Goal: Task Accomplishment & Management: Use online tool/utility

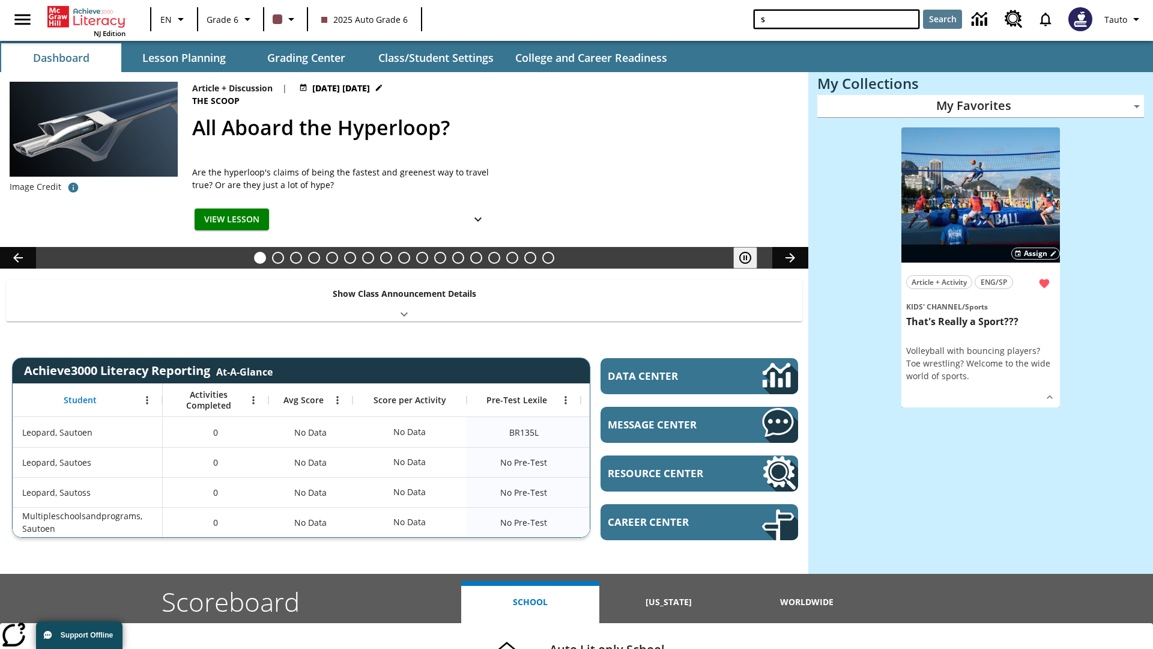
type input "s"
click at [942, 19] on button "Search" at bounding box center [942, 19] width 39 height 19
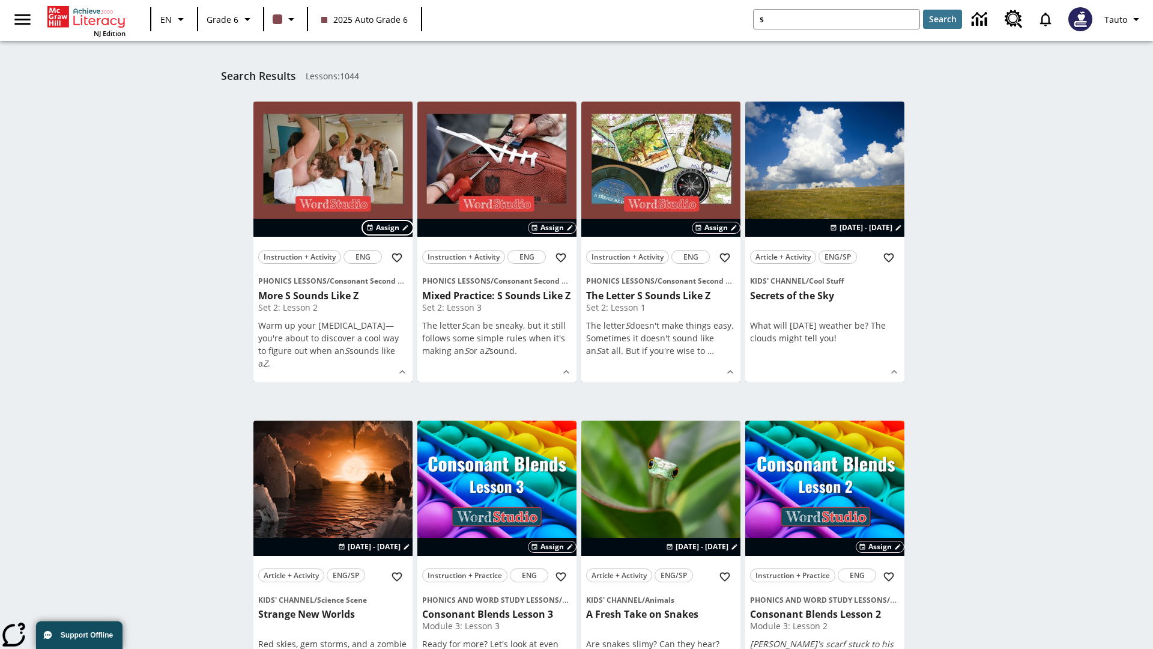
click at [388, 228] on span "Assign" at bounding box center [387, 227] width 23 height 11
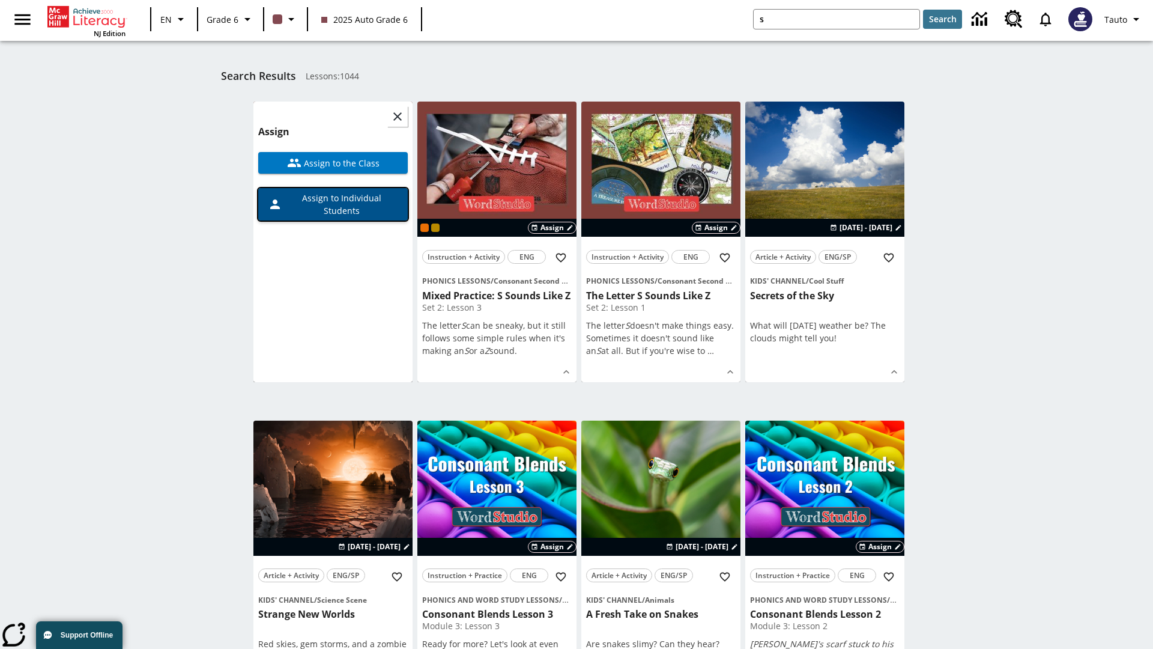
click at [333, 204] on span "Assign to Individual Students" at bounding box center [340, 204] width 116 height 25
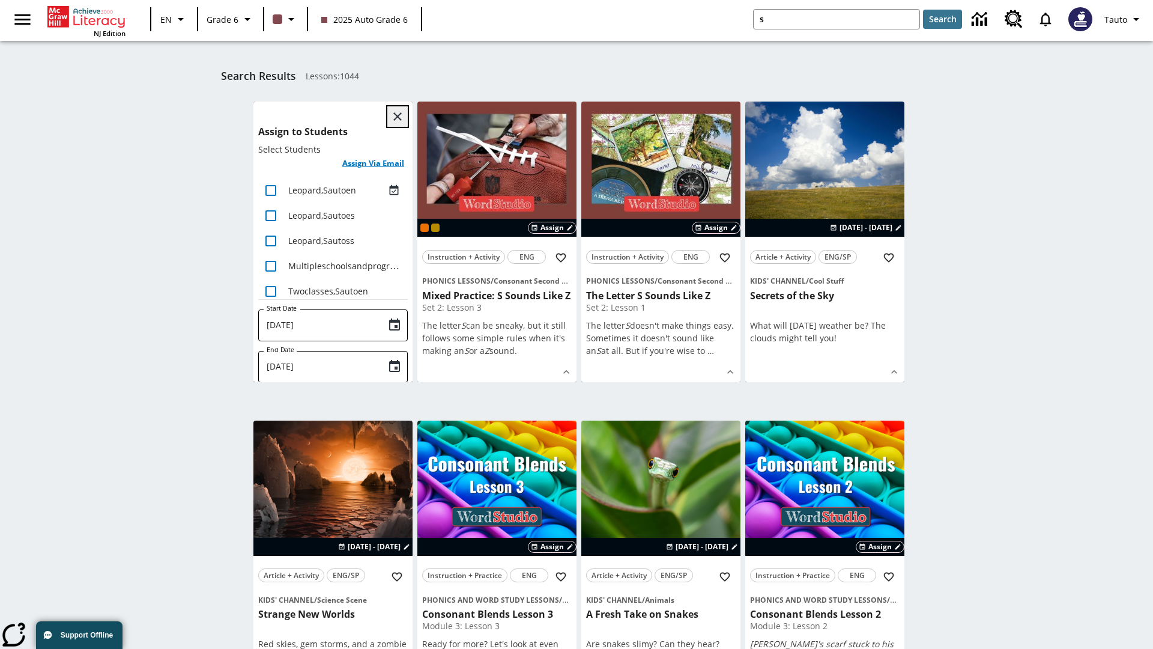
click at [398, 117] on icon "Close" at bounding box center [397, 116] width 8 height 8
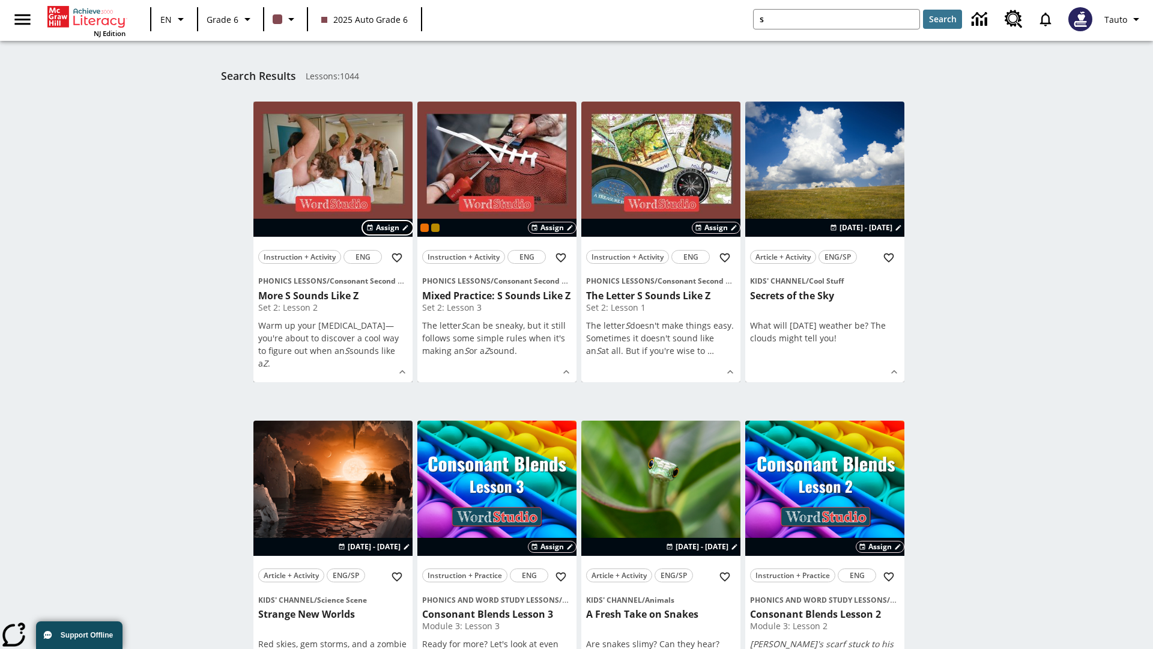
click at [388, 228] on span "Assign" at bounding box center [387, 227] width 23 height 11
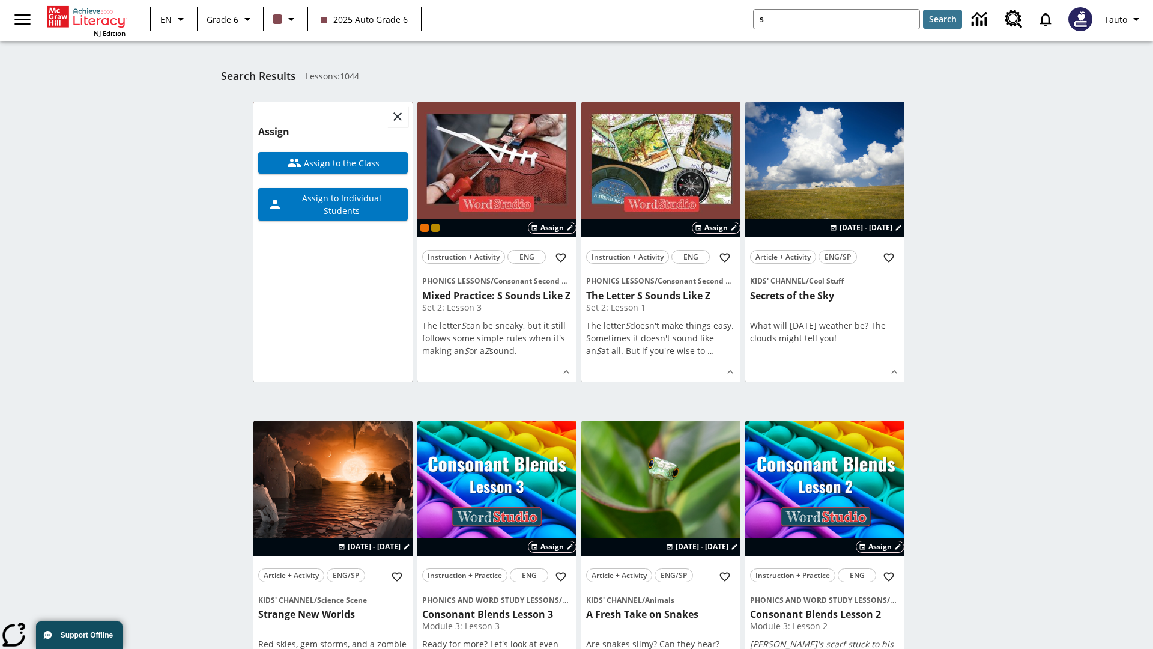
scroll to position [152, 0]
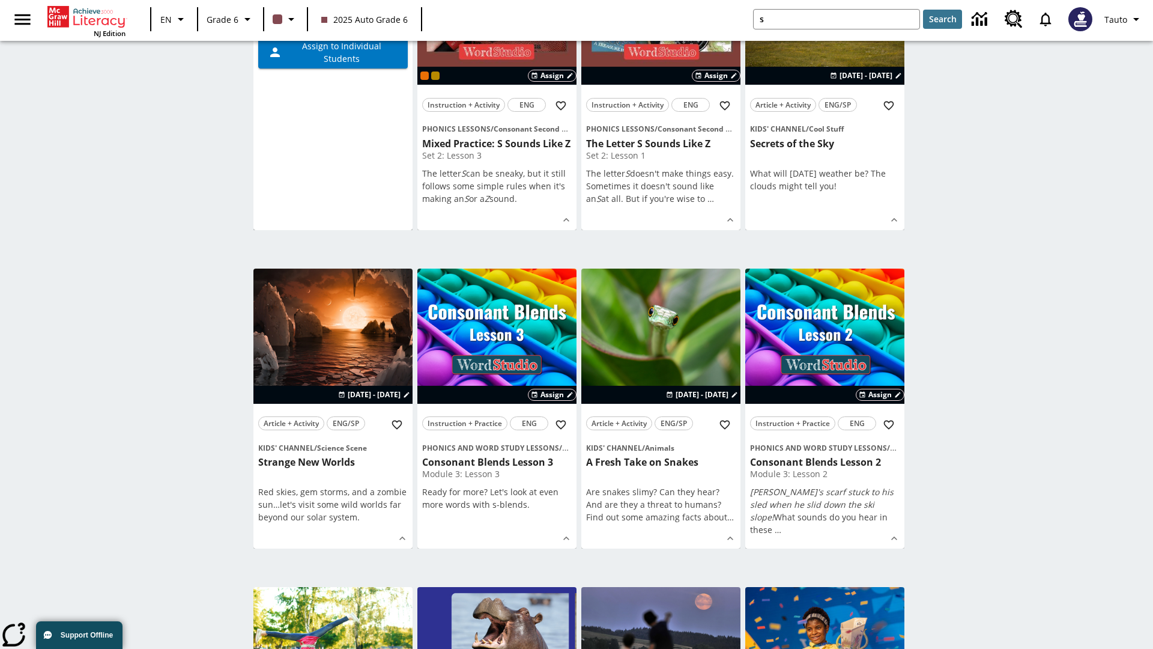
click at [333, 17] on span "Assign to the Class" at bounding box center [341, 11] width 78 height 13
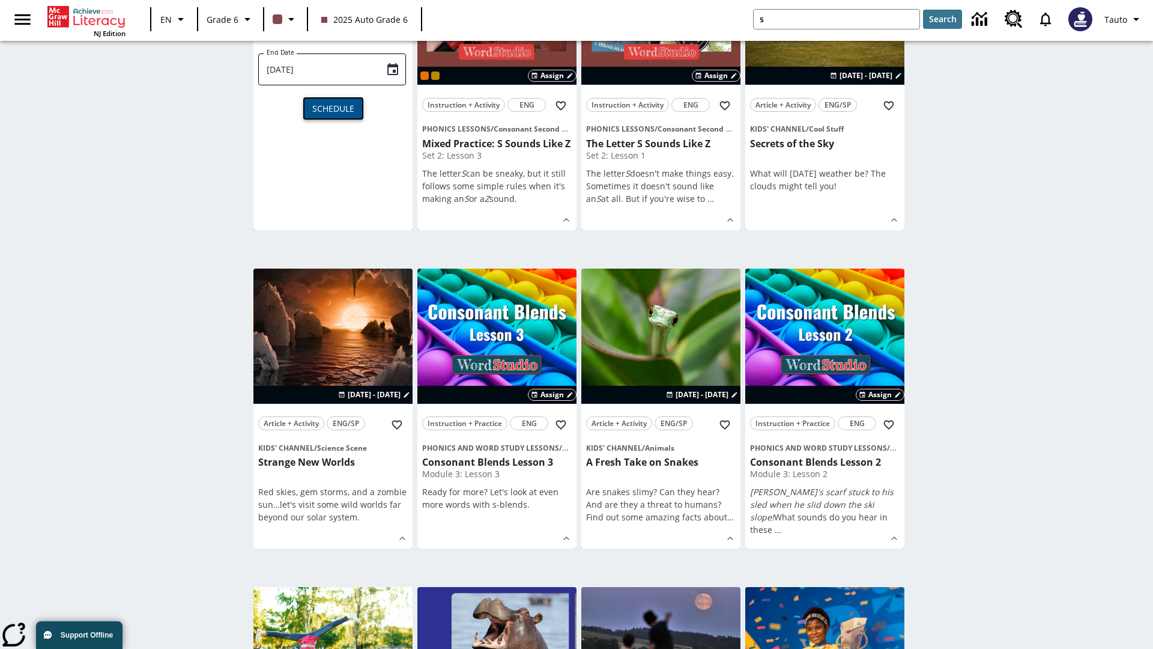
click at [333, 115] on span "Schedule" at bounding box center [333, 108] width 42 height 13
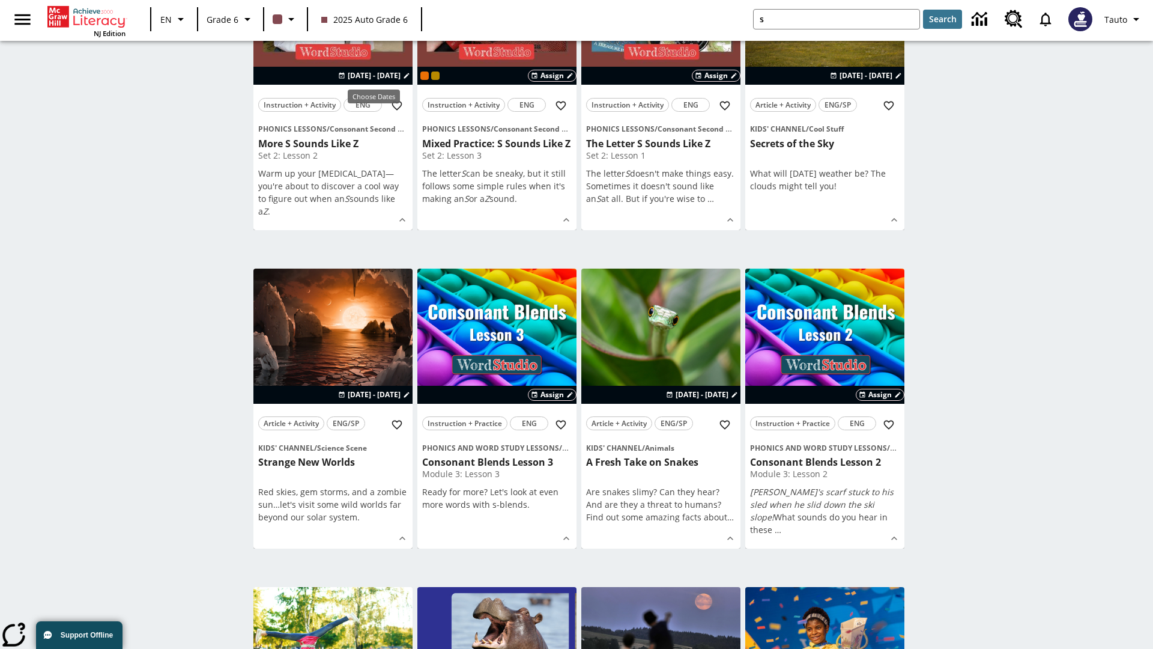
scroll to position [0, 0]
